Goal: Task Accomplishment & Management: Manage account settings

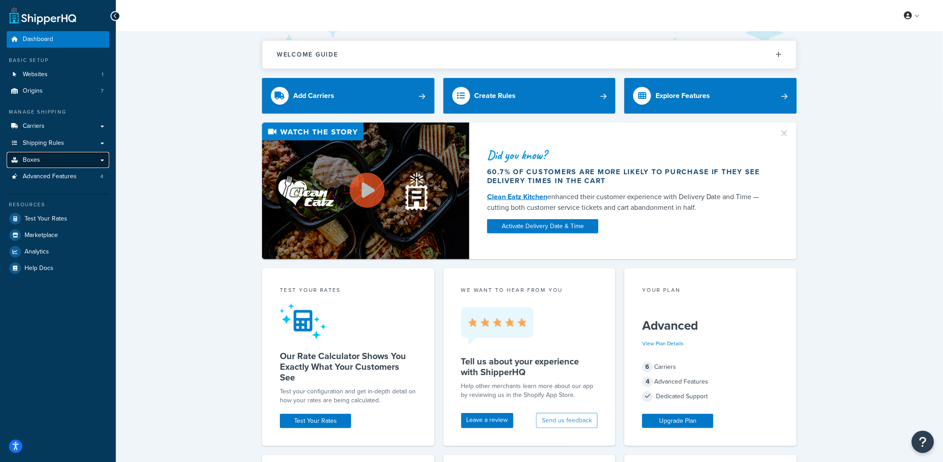
click at [66, 158] on link "Boxes" at bounding box center [58, 160] width 103 height 16
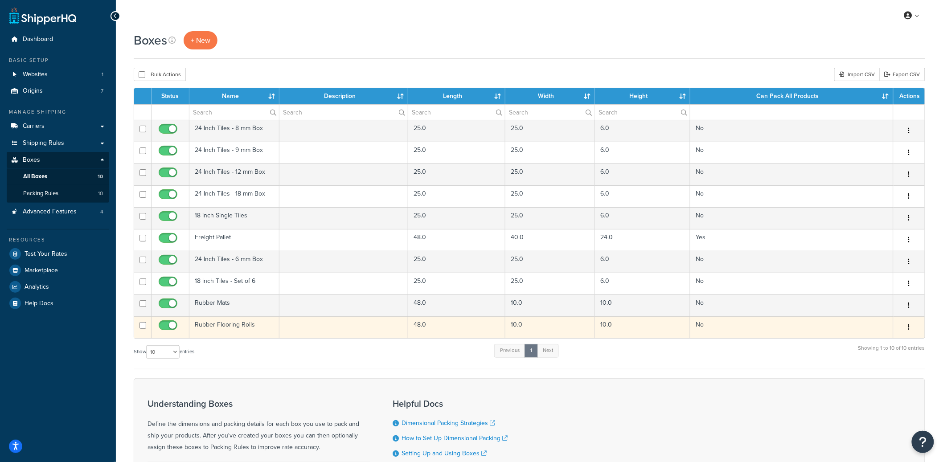
click at [170, 328] on input "checkbox" at bounding box center [169, 327] width 25 height 11
checkbox input "false"
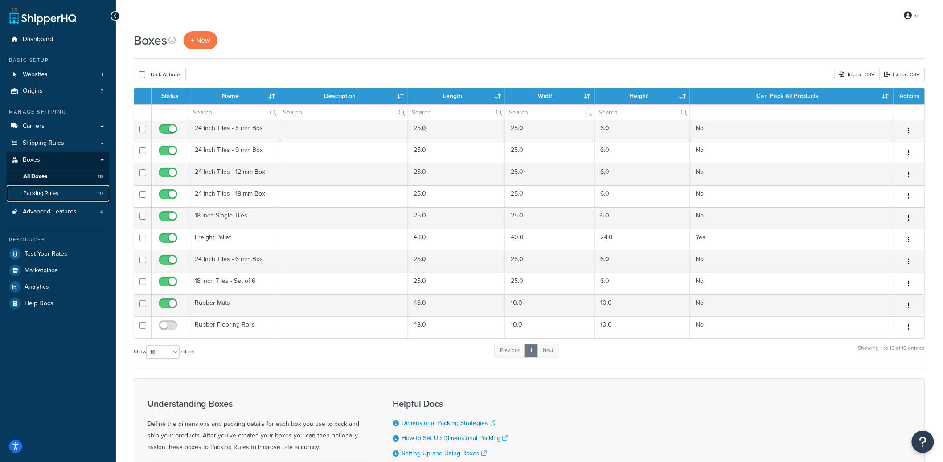
click at [72, 195] on link "Packing Rules 10" at bounding box center [58, 193] width 103 height 16
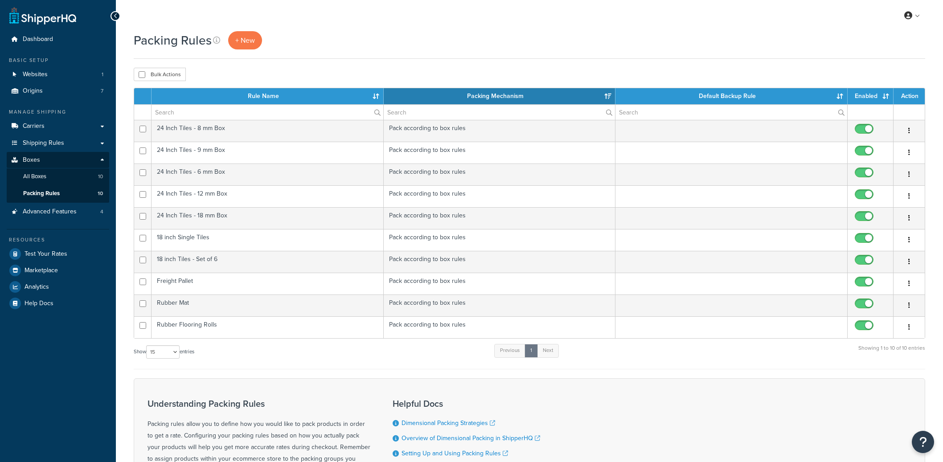
select select "15"
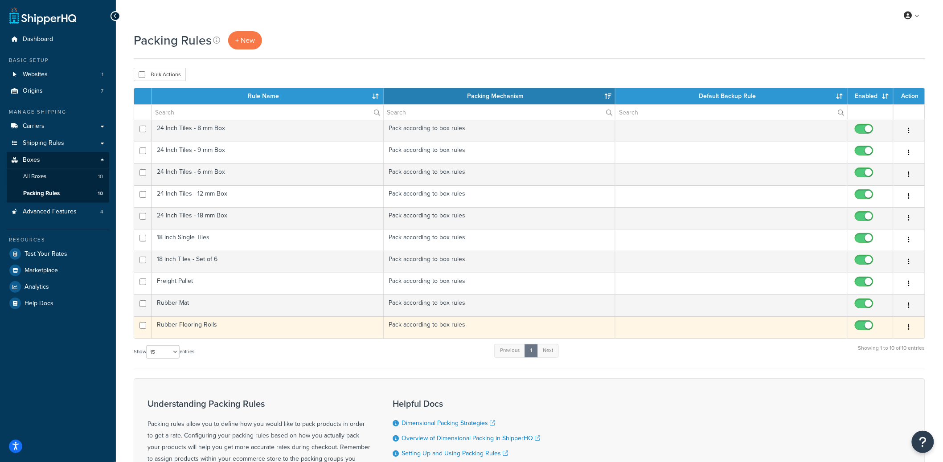
click at [863, 327] on input "checkbox" at bounding box center [865, 327] width 25 height 11
checkbox input "false"
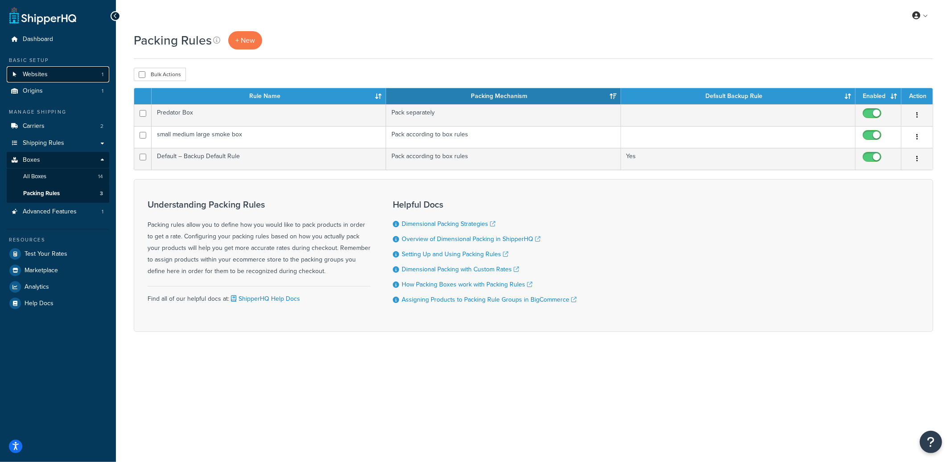
click at [63, 79] on link "Websites 1" at bounding box center [58, 74] width 103 height 16
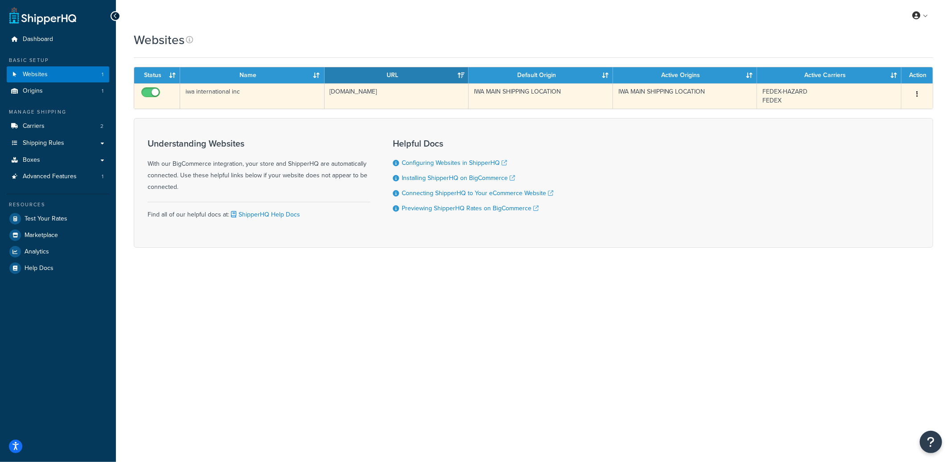
click at [219, 100] on td "iwa international inc" at bounding box center [252, 95] width 144 height 25
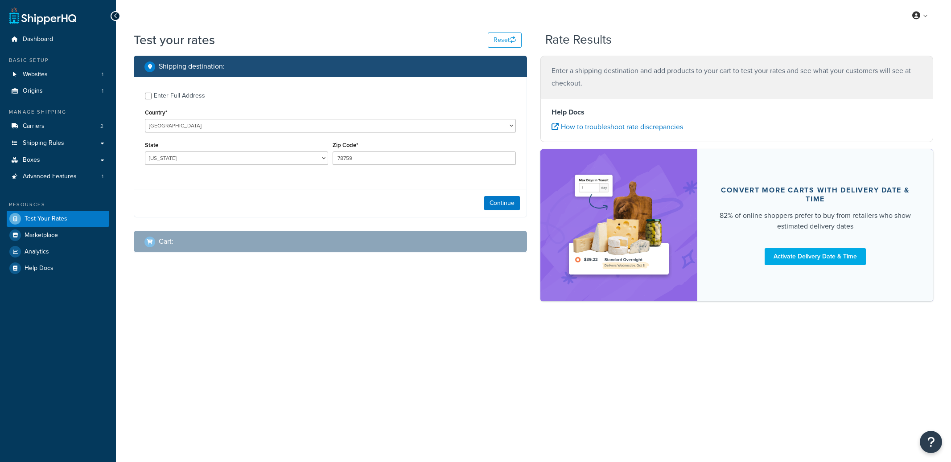
select select "[GEOGRAPHIC_DATA]"
checkbox input "true"
type input "33063"
select select "FL"
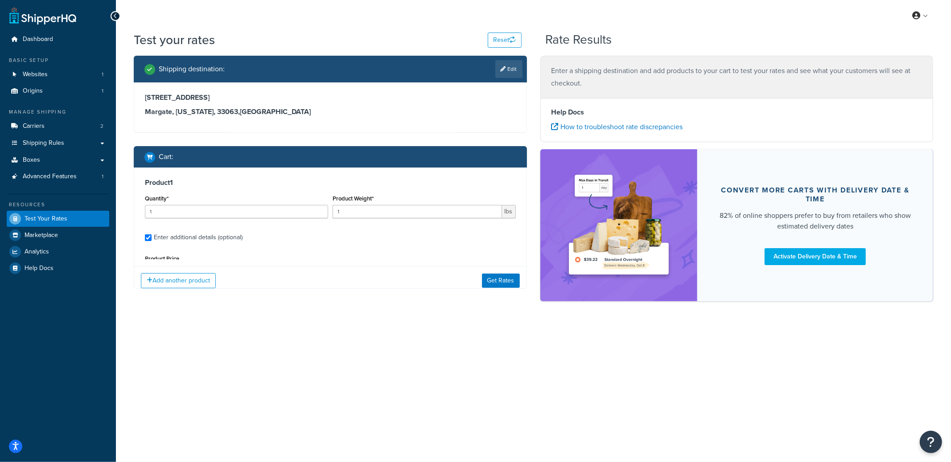
type input "3"
type input "0.25"
type input "27.99"
type input "1.0000"
type input "1.5000"
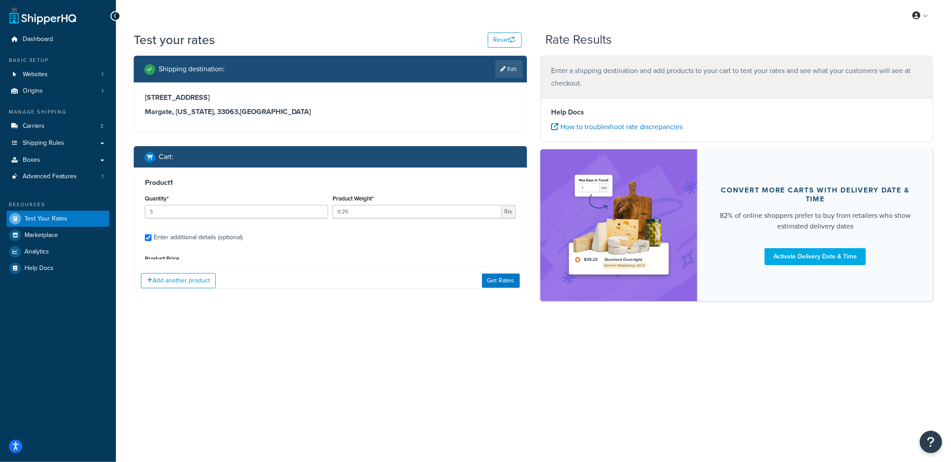
type input "3.0000"
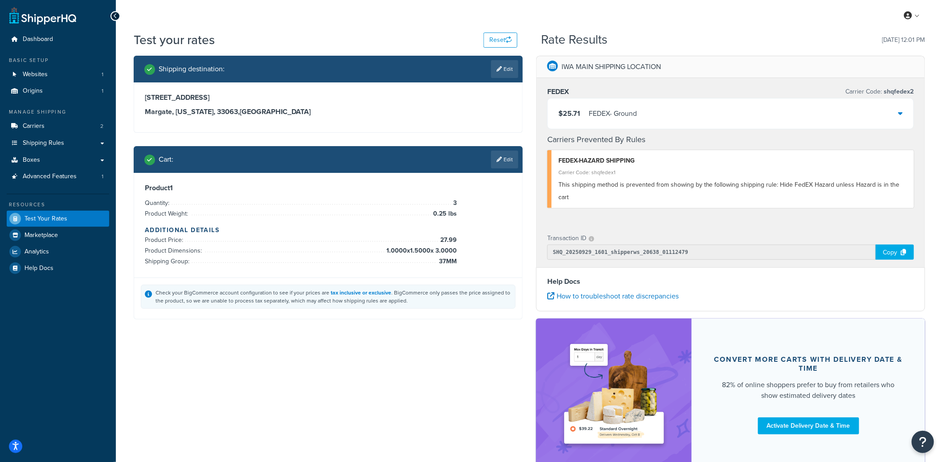
click at [621, 122] on div "$25.71 FEDEX - Ground" at bounding box center [731, 114] width 366 height 30
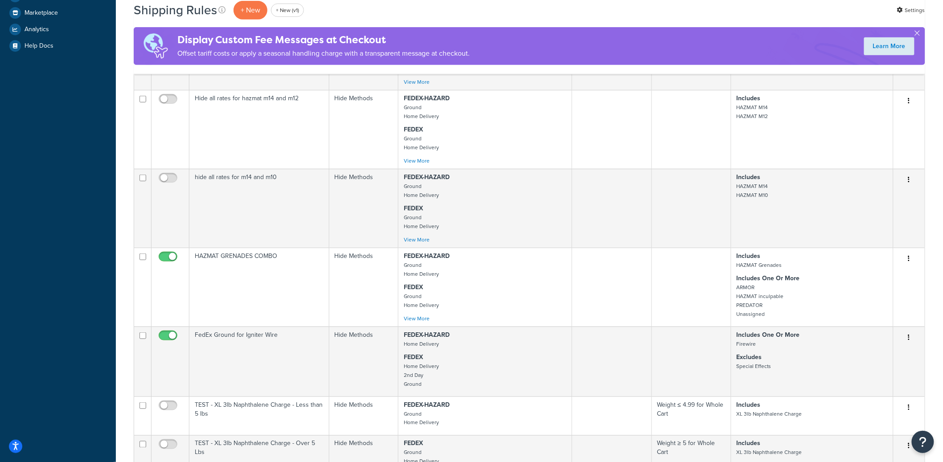
scroll to position [561, 0]
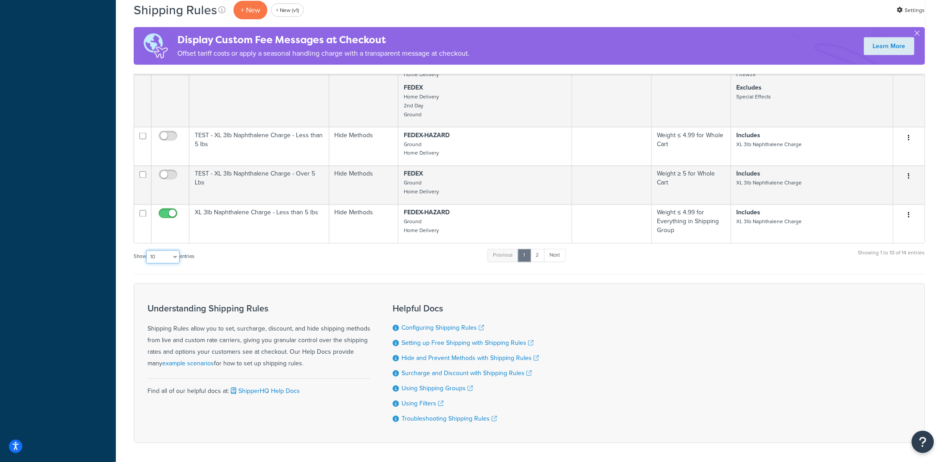
click at [169, 264] on select "10 15 25 50 100 1000" at bounding box center [162, 257] width 33 height 13
select select "50"
click at [147, 259] on select "10 15 25 50 100 1000" at bounding box center [162, 257] width 33 height 13
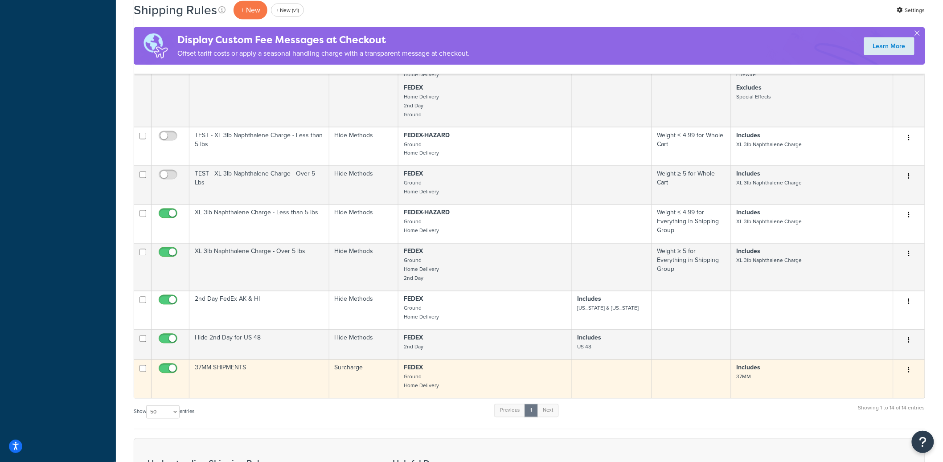
click at [272, 391] on td "37MM SHIPMENTS" at bounding box center [259, 379] width 140 height 39
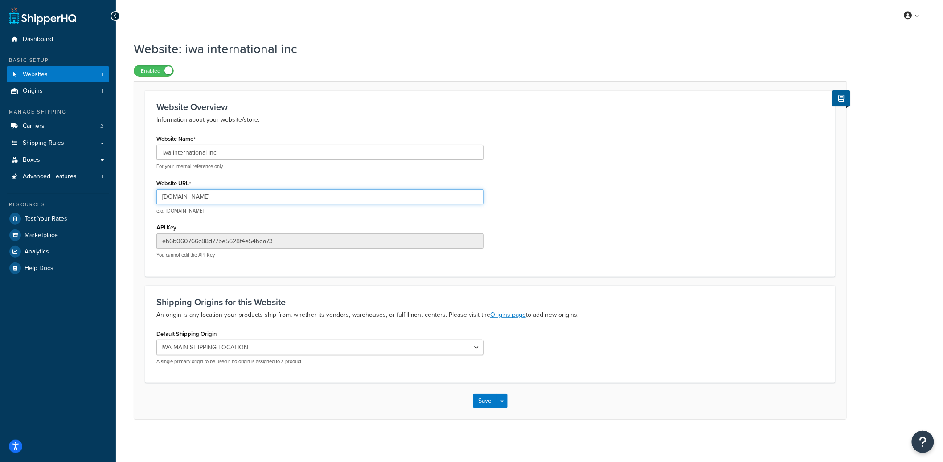
click at [216, 202] on input "iwainternationalinc.com" at bounding box center [319, 196] width 327 height 15
click at [212, 201] on input "iwainternationalinc.com" at bounding box center [319, 196] width 327 height 15
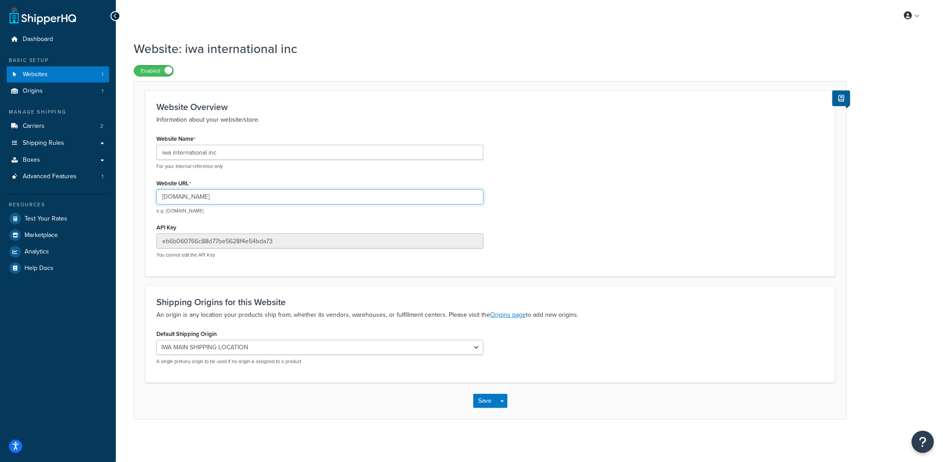
click at [212, 201] on input "iwainternationalinc.com" at bounding box center [319, 196] width 327 height 15
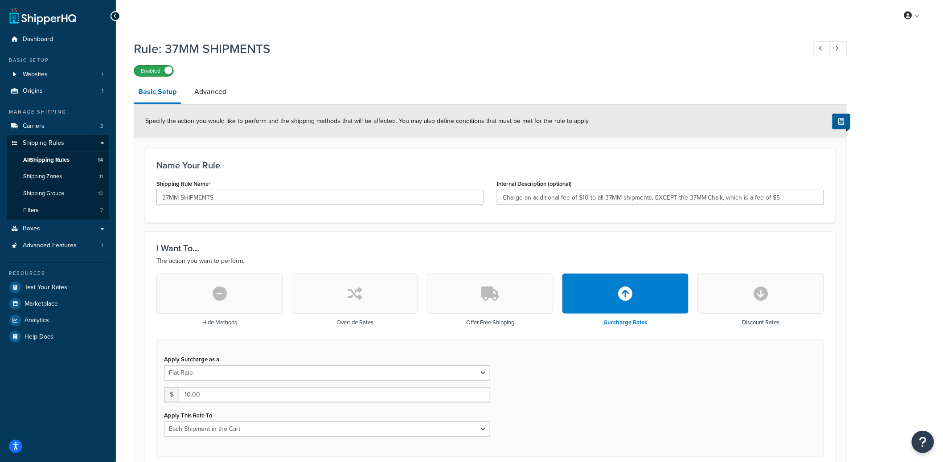
click at [164, 71] on label "Enabled" at bounding box center [153, 71] width 39 height 11
click at [166, 74] on label "Disabled" at bounding box center [153, 71] width 39 height 11
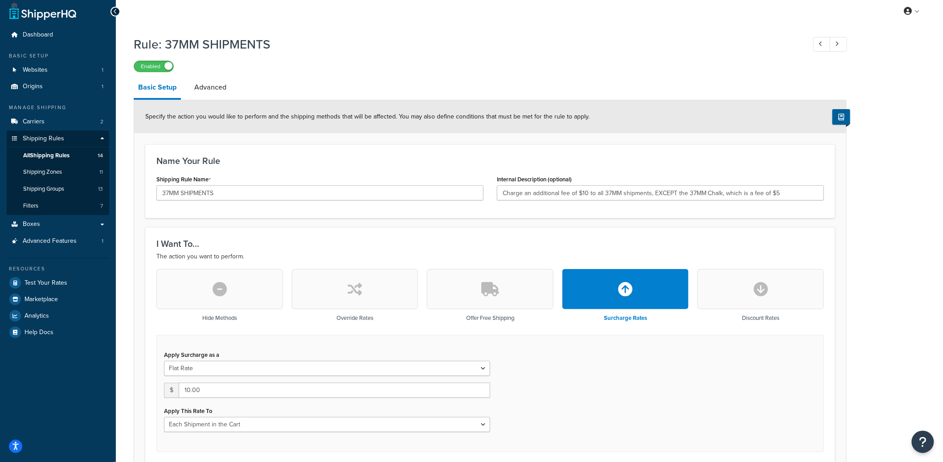
scroll to position [33, 0]
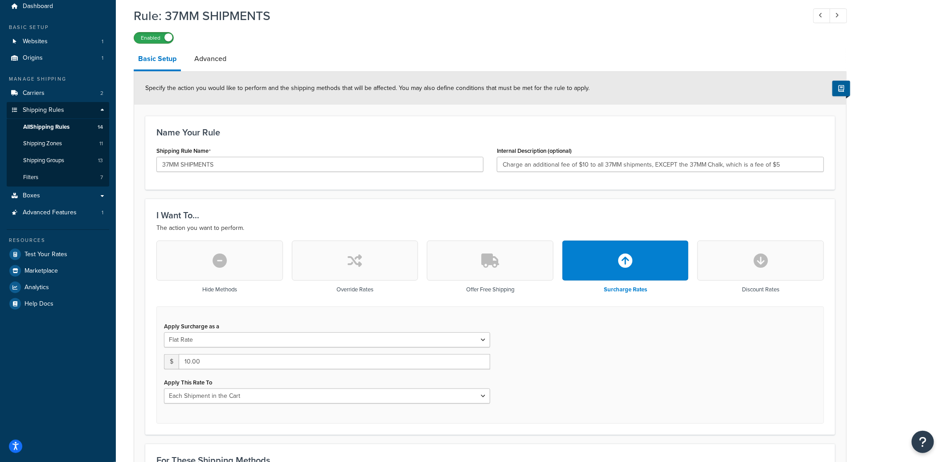
click at [146, 43] on label "Enabled" at bounding box center [153, 38] width 39 height 11
click at [165, 41] on label "Disabled" at bounding box center [153, 38] width 39 height 11
